Goal: Information Seeking & Learning: Check status

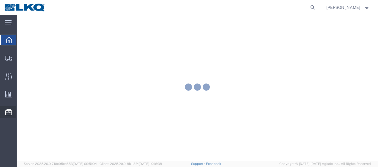
click at [12, 116] on div at bounding box center [8, 113] width 17 height 12
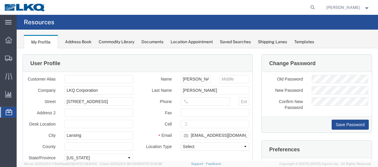
click at [0, 0] on span "Location Appointment" at bounding box center [0, 0] width 0 height 0
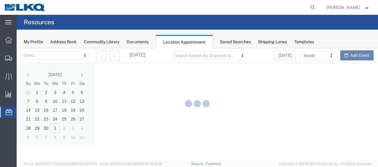
select select "27578"
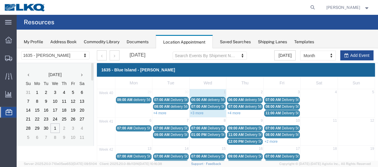
click at [81, 75] on icon at bounding box center [81, 75] width 1 height 4
click at [191, 112] on link "+3 more" at bounding box center [196, 113] width 13 height 4
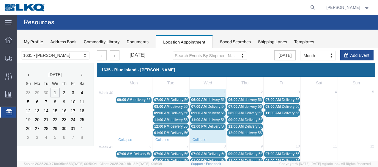
click at [207, 100] on span "delivery 56577653" at bounding box center [221, 100] width 29 height 4
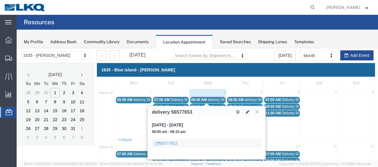
click at [255, 113] on button at bounding box center [257, 112] width 8 height 6
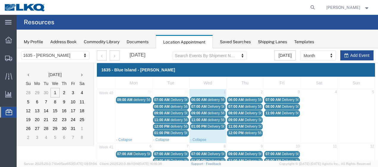
click at [213, 113] on span "delivery 56951904" at bounding box center [221, 113] width 29 height 4
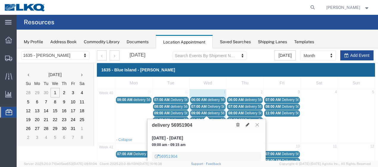
click at [258, 125] on icon at bounding box center [256, 125] width 3 height 4
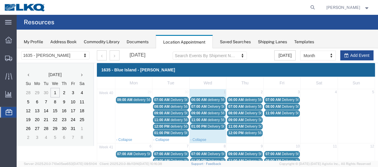
click at [212, 106] on span "Delivery 56607098" at bounding box center [221, 107] width 29 height 4
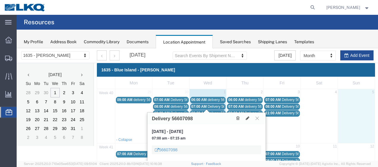
click at [358, 111] on td at bounding box center [355, 116] width 37 height 40
select select "1"
select select
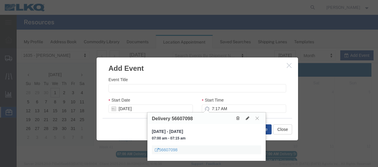
click at [289, 66] on icon "button" at bounding box center [288, 65] width 5 height 5
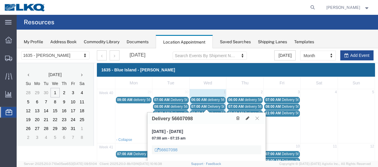
click at [258, 118] on icon at bounding box center [256, 119] width 3 height 4
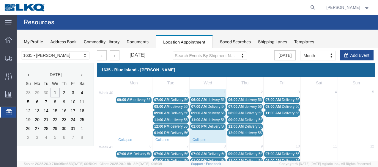
click at [216, 99] on span "delivery 56577653" at bounding box center [221, 100] width 29 height 4
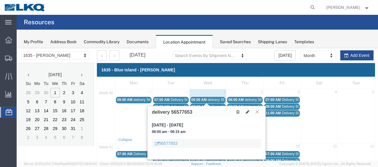
click at [257, 112] on icon at bounding box center [256, 112] width 3 height 4
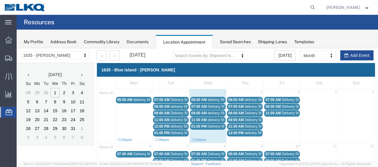
click at [201, 107] on span "07:00 AM" at bounding box center [198, 107] width 15 height 4
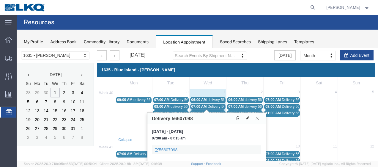
click at [257, 117] on icon at bounding box center [256, 119] width 3 height 4
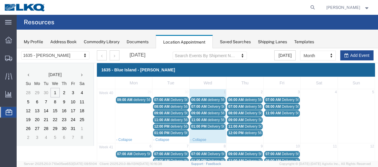
click at [211, 112] on span "delivery 56951904" at bounding box center [221, 113] width 29 height 4
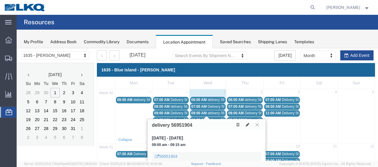
click at [259, 125] on button at bounding box center [257, 125] width 8 height 6
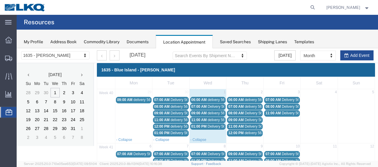
click at [208, 119] on span "delivery 56892016" at bounding box center [221, 120] width 29 height 4
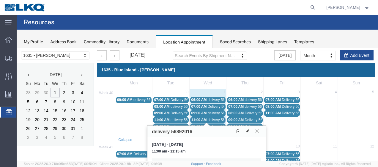
click at [258, 131] on icon at bounding box center [256, 131] width 3 height 4
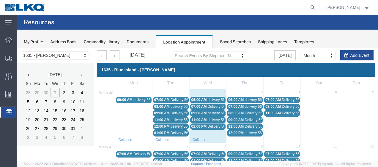
click at [216, 126] on span "Delivery 56621356" at bounding box center [221, 127] width 29 height 4
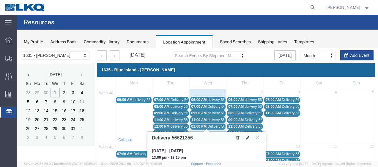
click at [256, 137] on icon at bounding box center [256, 138] width 3 height 4
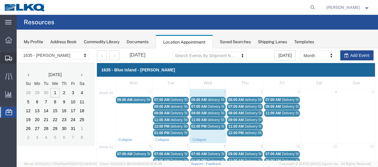
click at [0, 0] on span "Shipment Manager" at bounding box center [0, 0] width 0 height 0
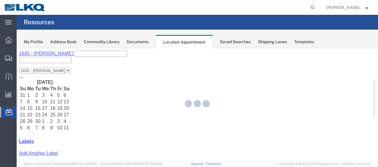
select select "27578"
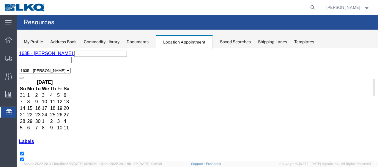
click at [70, 80] on th at bounding box center [66, 83] width 7 height 6
click at [0, 0] on span "Shipment Manager" at bounding box center [0, 0] width 0 height 0
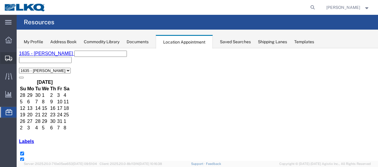
click at [0, 0] on span "Shipment Manager" at bounding box center [0, 0] width 0 height 0
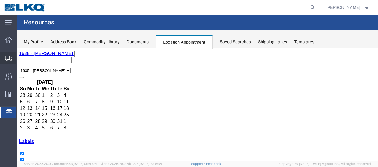
click at [0, 0] on span "Shipment Manager" at bounding box center [0, 0] width 0 height 0
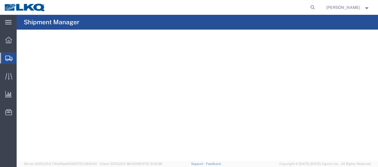
click at [0, 0] on span "Shipment Manager" at bounding box center [0, 0] width 0 height 0
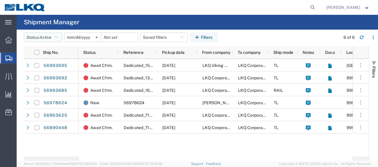
click at [58, 37] on icon "button" at bounding box center [56, 37] width 3 height 4
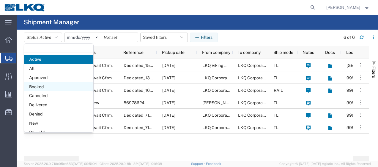
click at [51, 84] on span "Booked" at bounding box center [58, 87] width 69 height 9
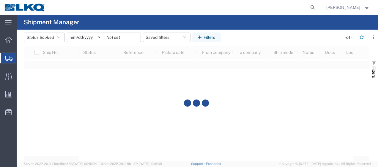
click at [72, 39] on input "2025-09-01" at bounding box center [85, 37] width 37 height 9
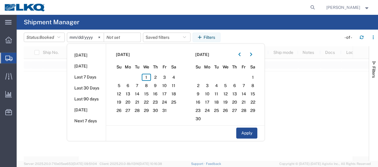
type input "2025-10-01"
click at [151, 77] on span "1" at bounding box center [146, 77] width 9 height 7
click at [155, 77] on span "2" at bounding box center [155, 77] width 9 height 7
click at [239, 131] on button "Apply" at bounding box center [246, 133] width 21 height 11
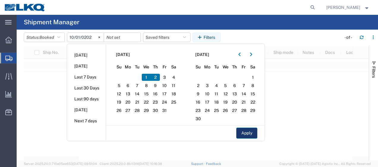
type input "2025-10-02"
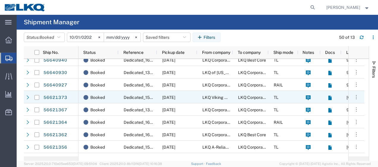
scroll to position [64, 0]
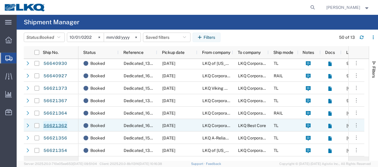
click at [64, 125] on link "56621362" at bounding box center [55, 125] width 24 height 9
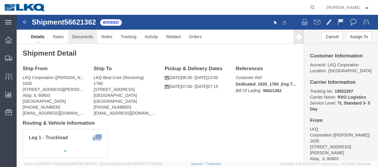
click link "Documents"
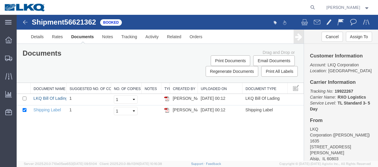
click at [46, 97] on link "LKQ Bill Of Lading" at bounding box center [51, 98] width 34 height 5
click at [51, 97] on link "LKQ Bill Of Lading" at bounding box center [51, 98] width 34 height 5
click at [23, 20] on img at bounding box center [25, 22] width 7 height 7
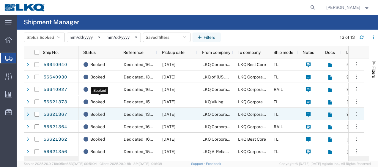
scroll to position [64, 0]
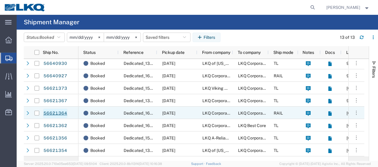
click at [55, 112] on link "56621364" at bounding box center [55, 113] width 24 height 9
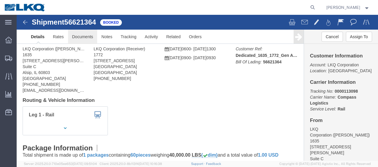
click link "Documents"
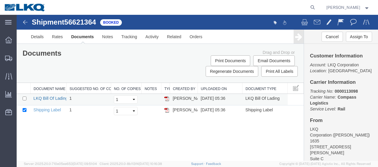
click at [46, 97] on link "LKQ Bill Of Lading" at bounding box center [51, 98] width 34 height 5
click at [45, 99] on link "LKQ Bill Of Lading" at bounding box center [51, 98] width 34 height 5
click at [51, 97] on link "LKQ Bill Of Lading" at bounding box center [51, 98] width 34 height 5
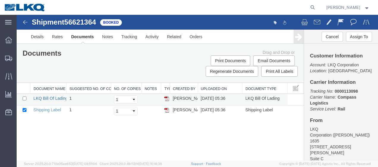
click at [51, 97] on link "LKQ Bill Of Lading" at bounding box center [51, 98] width 34 height 5
click at [46, 98] on link "LKQ Bill Of Lading" at bounding box center [51, 98] width 34 height 5
click at [47, 98] on link "LKQ Bill Of Lading" at bounding box center [51, 98] width 34 height 5
